Goal: Information Seeking & Learning: Find specific fact

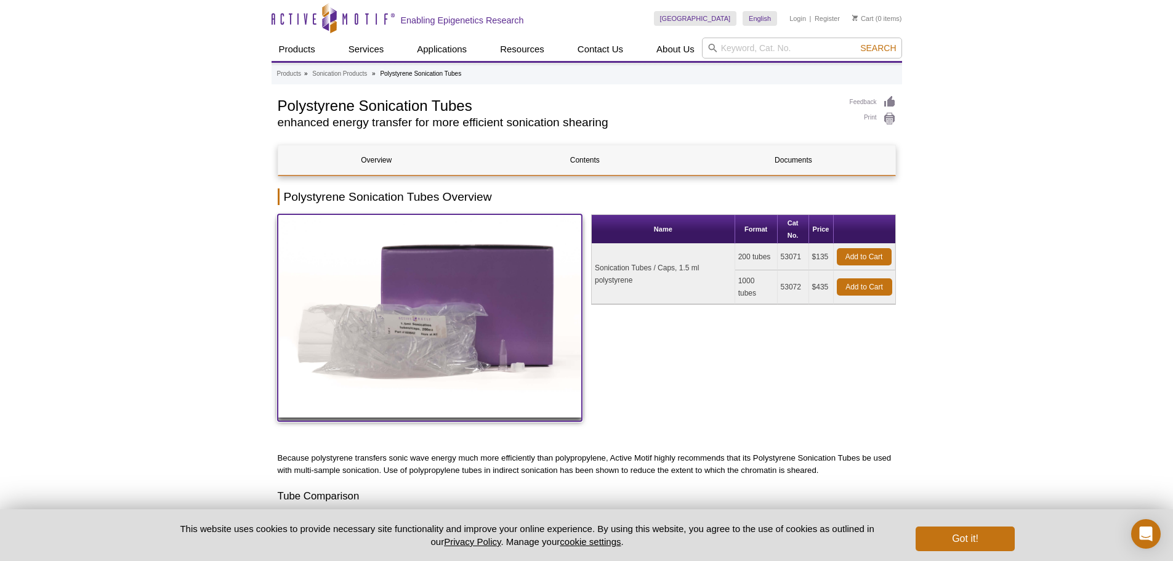
click at [412, 328] on img at bounding box center [430, 315] width 305 height 203
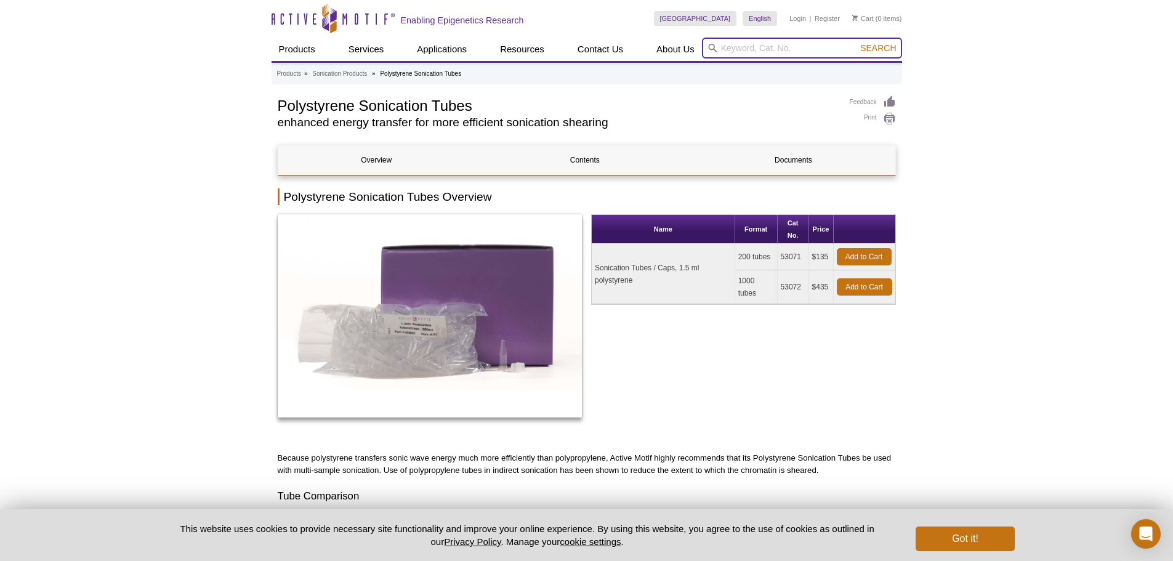
click at [732, 47] on input "search" at bounding box center [802, 48] width 200 height 21
type input "o0.5ml sonication tubes"
click at [856, 42] on button "Search" at bounding box center [877, 47] width 43 height 11
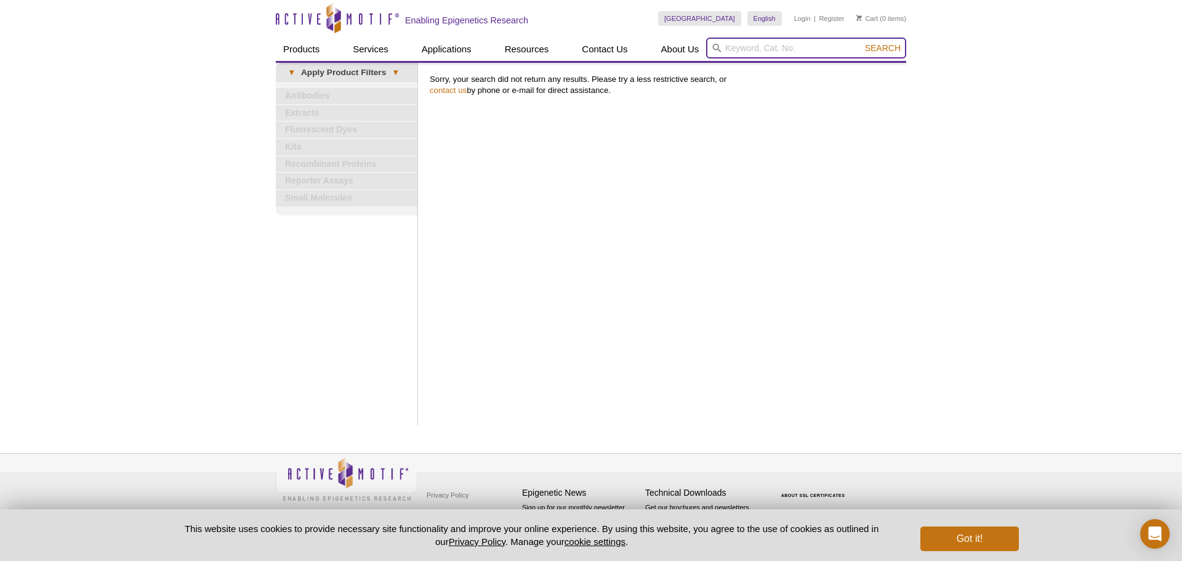
click at [770, 54] on input "search" at bounding box center [806, 48] width 200 height 21
click at [861, 42] on button "Search" at bounding box center [882, 47] width 43 height 11
click at [845, 65] on strong "Sonication Tubes" at bounding box center [846, 67] width 67 height 9
type input "53071 / 53072 – Polystyrene Sonication Tubes"
click at [890, 49] on span "Search" at bounding box center [883, 48] width 36 height 10
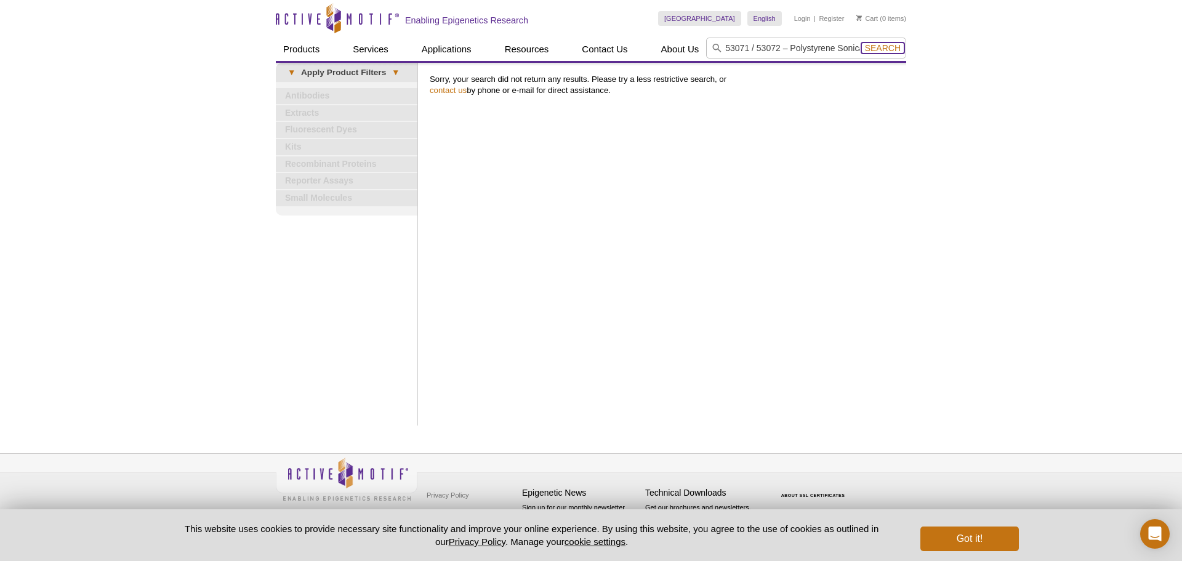
click at [890, 46] on span "Search" at bounding box center [883, 48] width 36 height 10
click at [877, 51] on span "Search" at bounding box center [883, 48] width 36 height 10
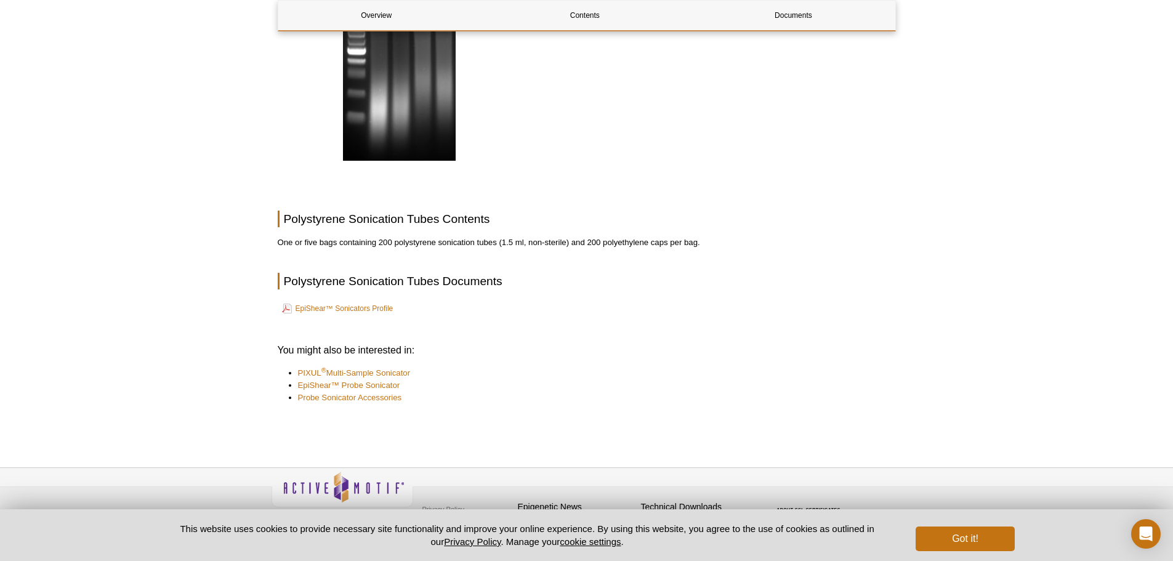
scroll to position [691, 0]
